Goal: Check status

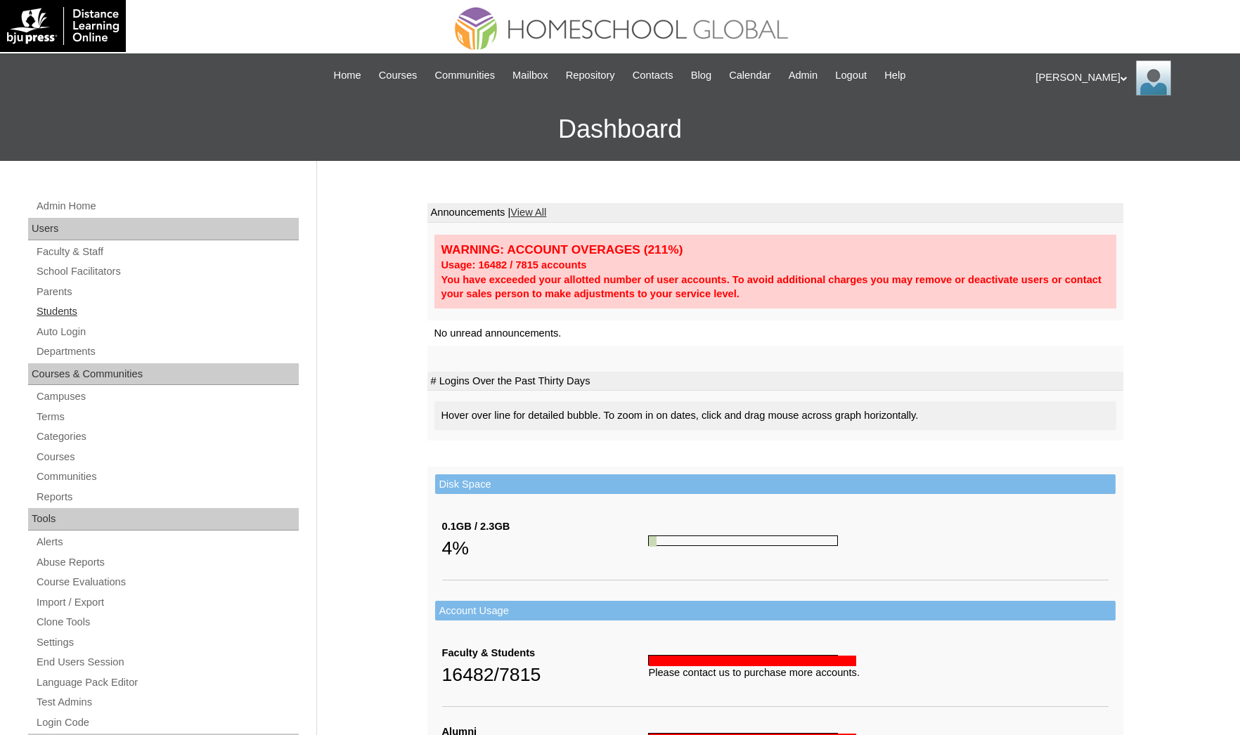
click at [64, 306] on link "Students" at bounding box center [167, 312] width 264 height 18
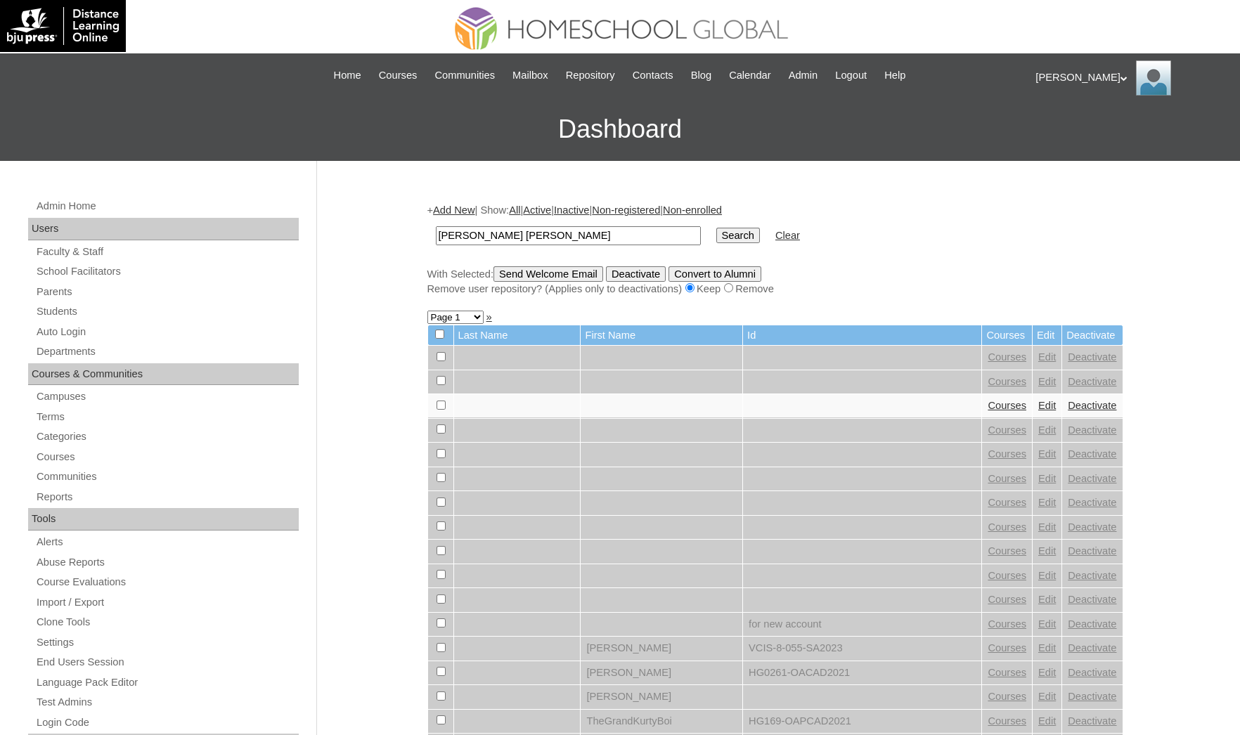
type input "[PERSON_NAME] [PERSON_NAME]"
click at [716, 228] on input "Search" at bounding box center [738, 235] width 44 height 15
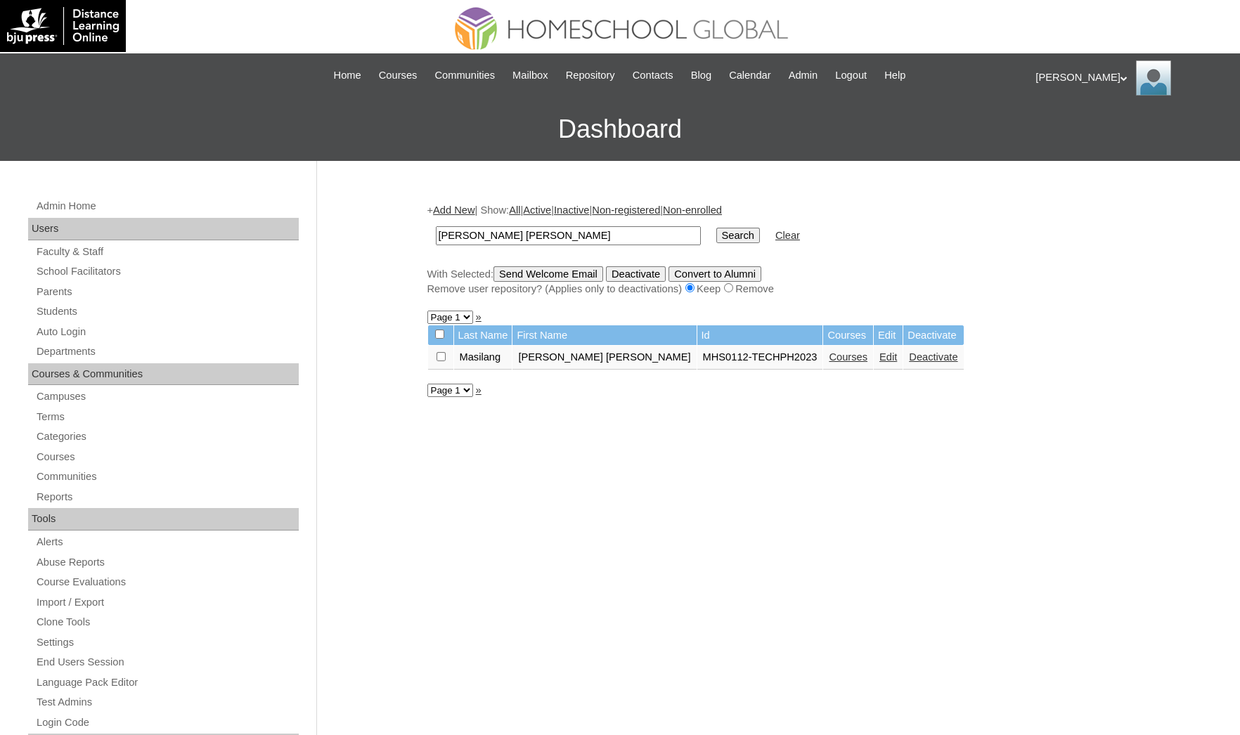
click at [829, 351] on link "Courses" at bounding box center [848, 356] width 39 height 11
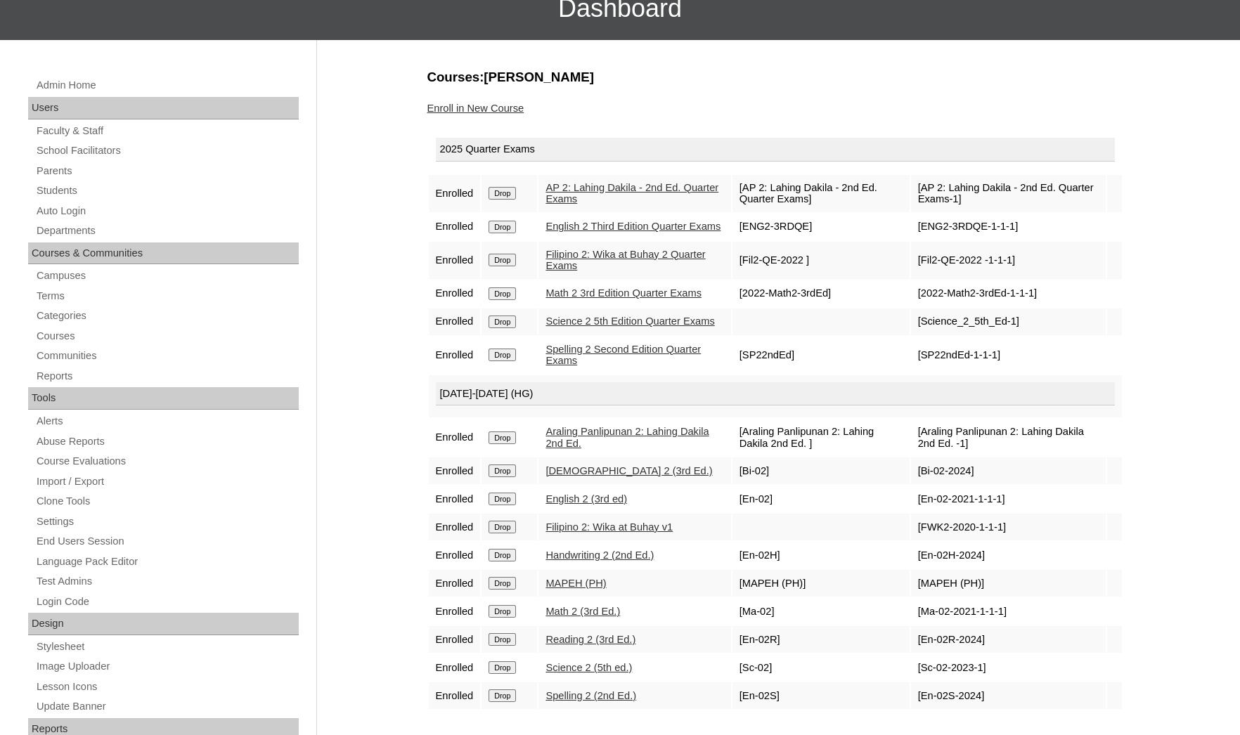
scroll to position [211, 0]
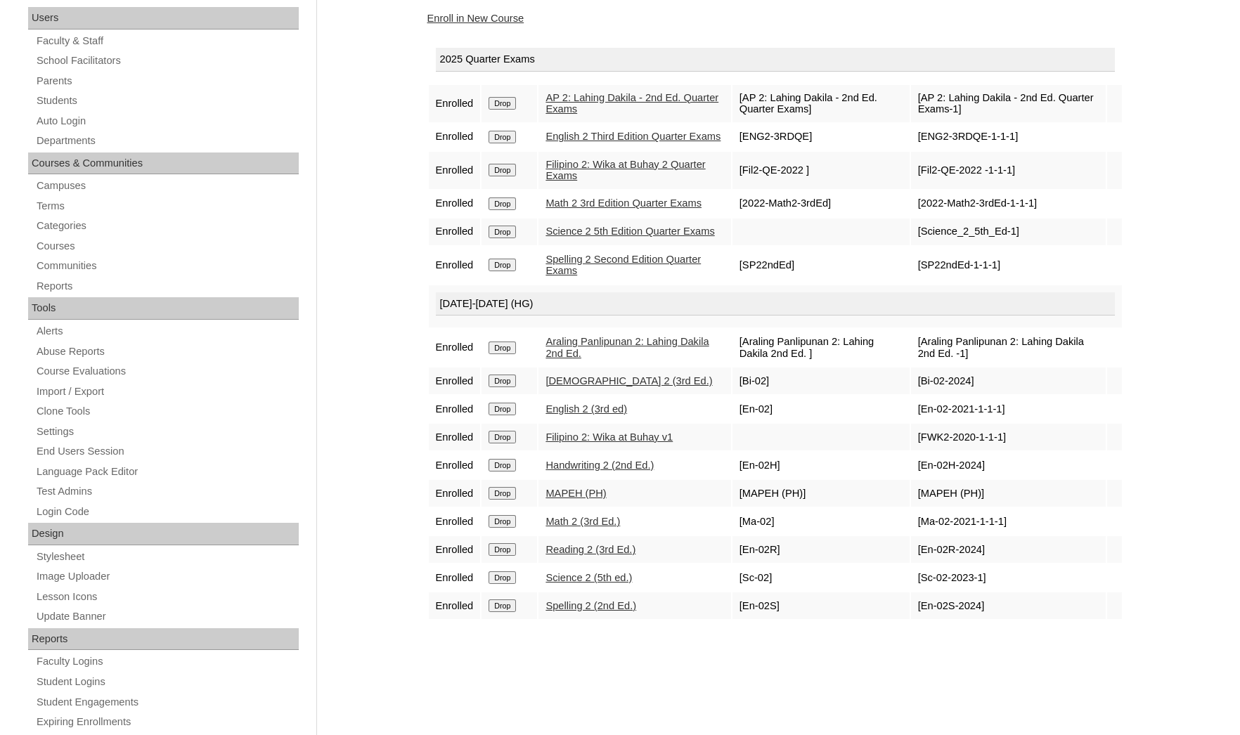
click at [880, 651] on div "Courses:Masilang Iris Brienne Enroll in New Course 2025 Quarter Exams Enrolled …" at bounding box center [771, 448] width 703 height 941
click at [608, 471] on link "Handwriting 2 (2nd Ed.)" at bounding box center [599, 465] width 108 height 11
